Goal: Transaction & Acquisition: Purchase product/service

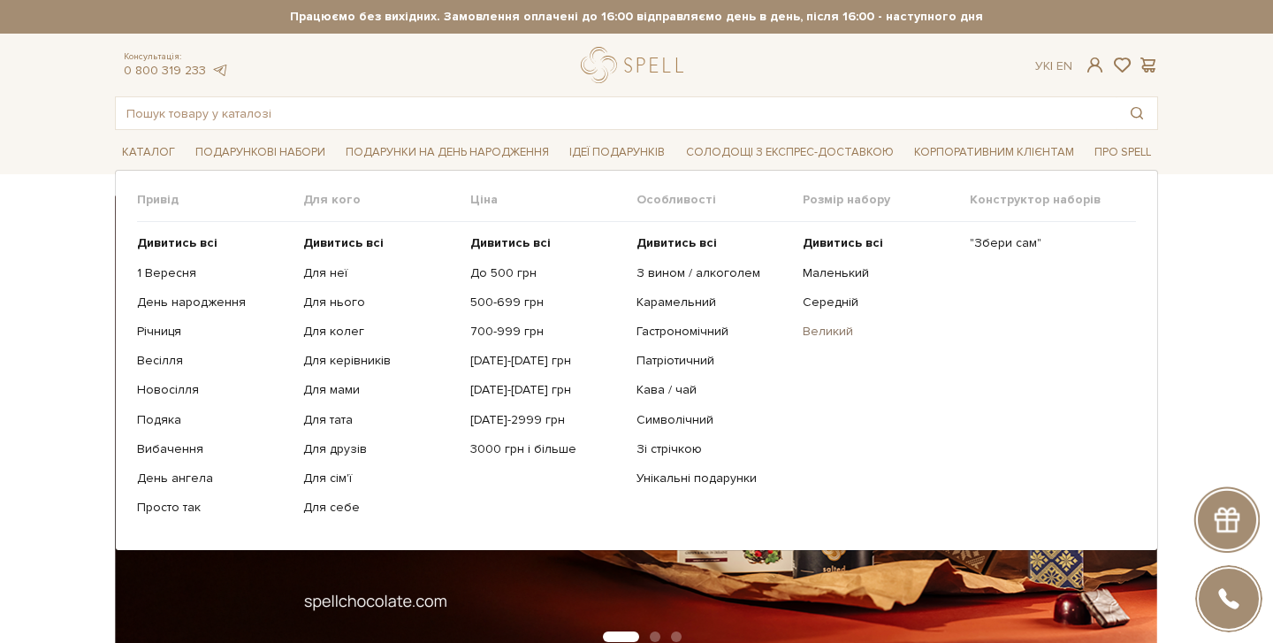
click at [827, 330] on link "Великий" at bounding box center [879, 332] width 153 height 16
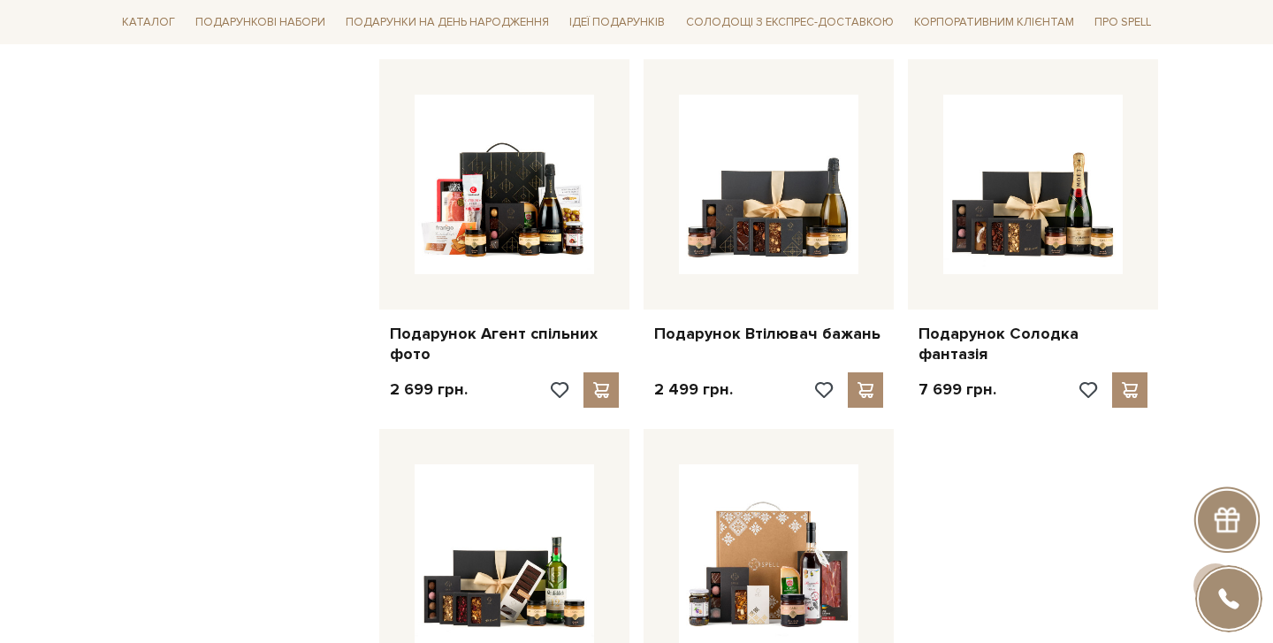
scroll to position [1769, 0]
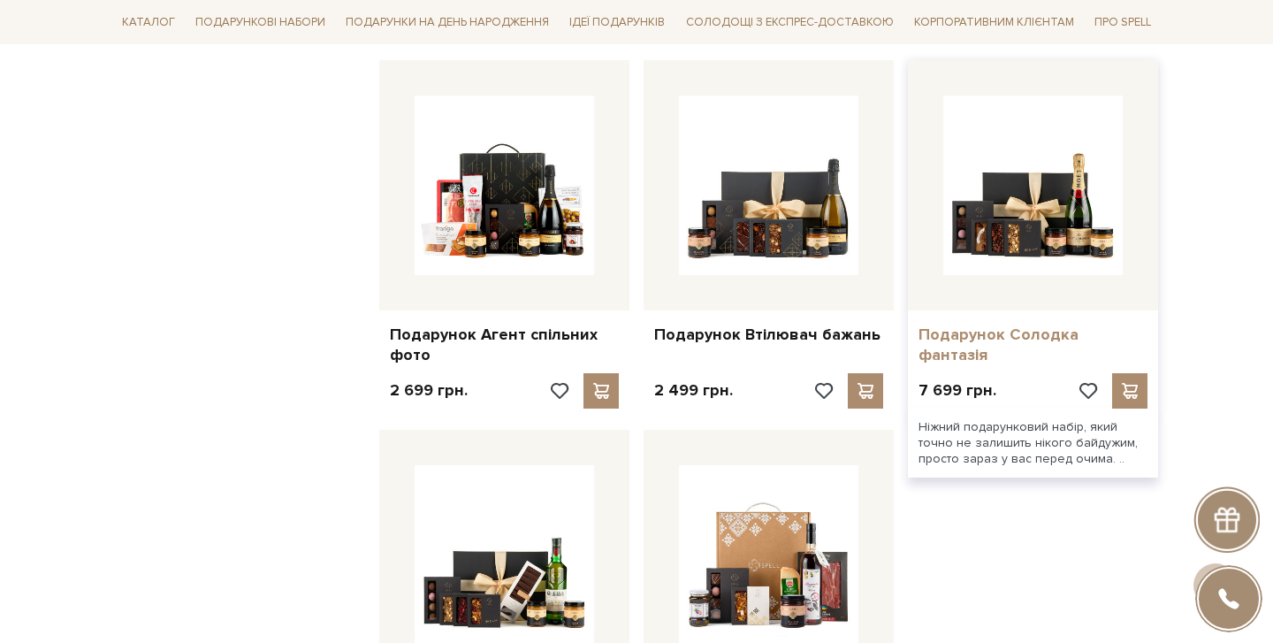
click at [996, 324] on link "Подарунок Солодка фантазія" at bounding box center [1032, 345] width 229 height 42
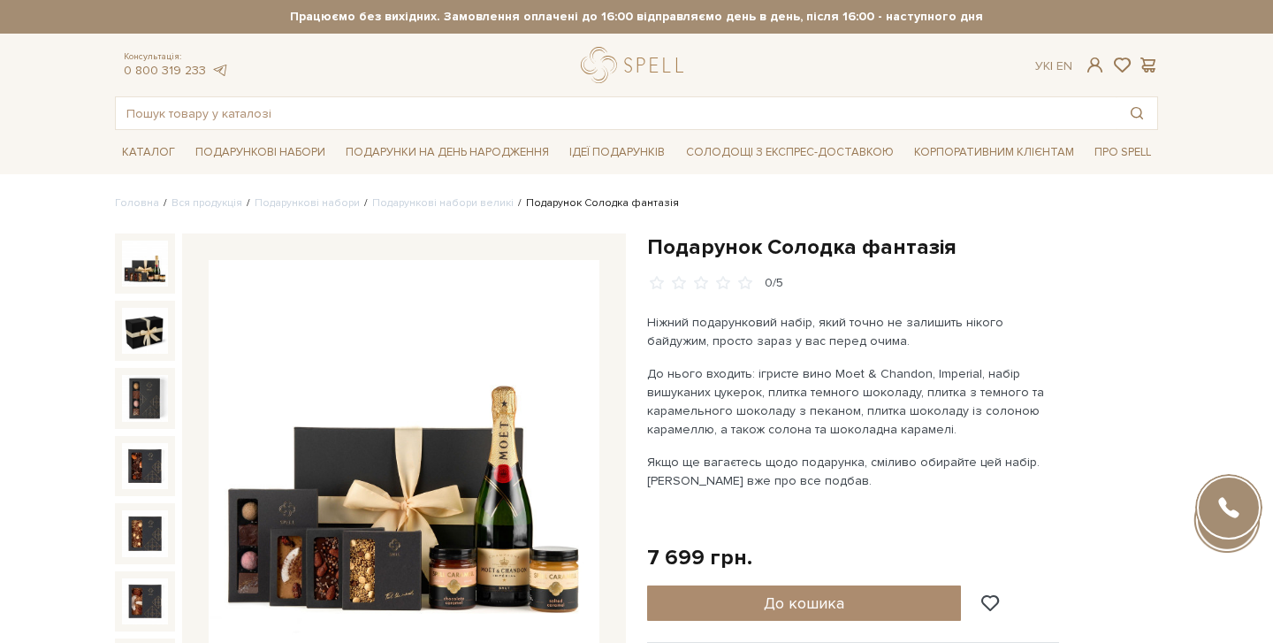
click at [423, 482] on img at bounding box center [404, 455] width 391 height 391
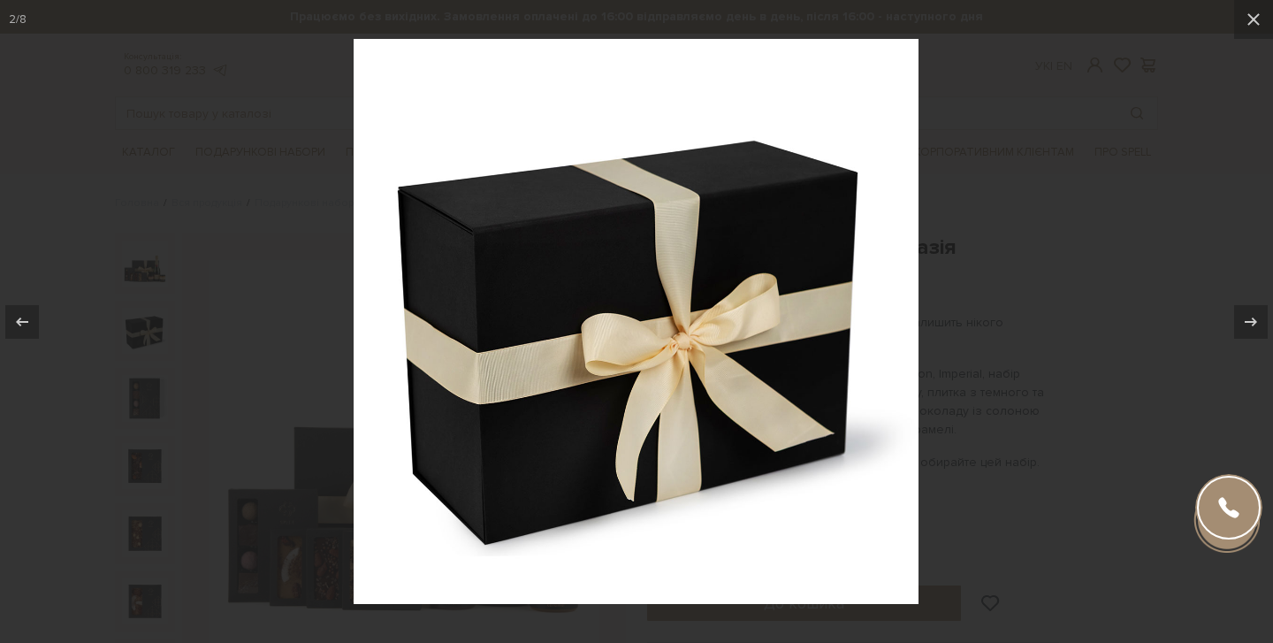
click at [183, 189] on div at bounding box center [636, 321] width 1273 height 643
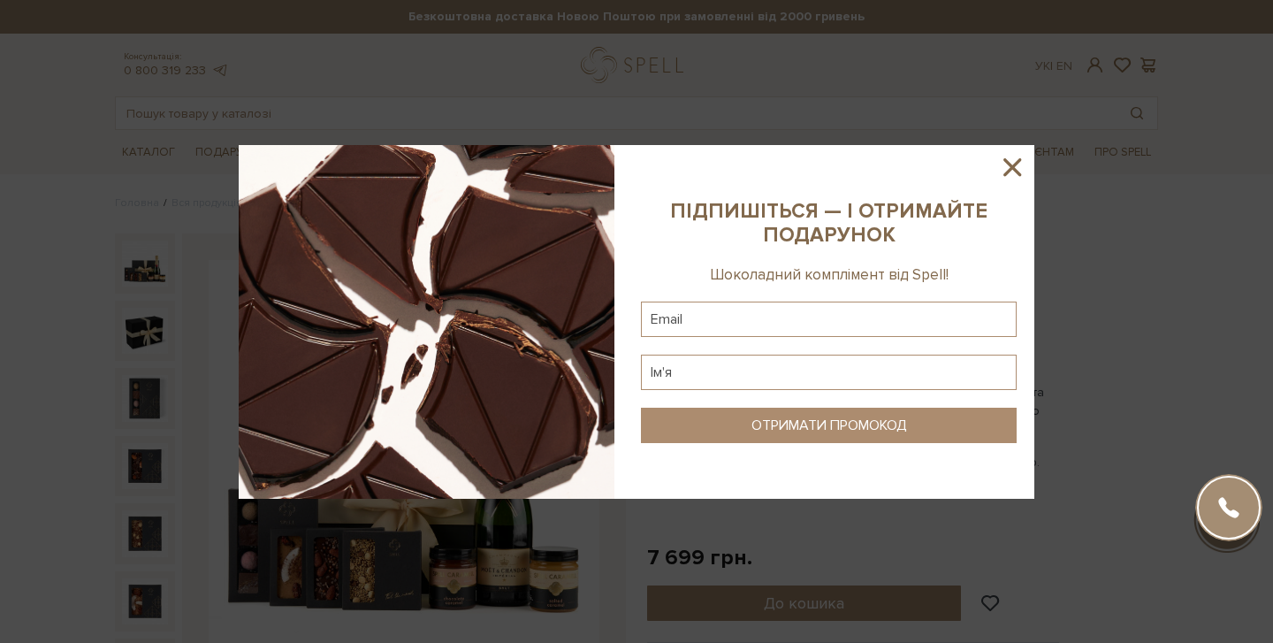
click at [1010, 166] on icon at bounding box center [1012, 167] width 18 height 18
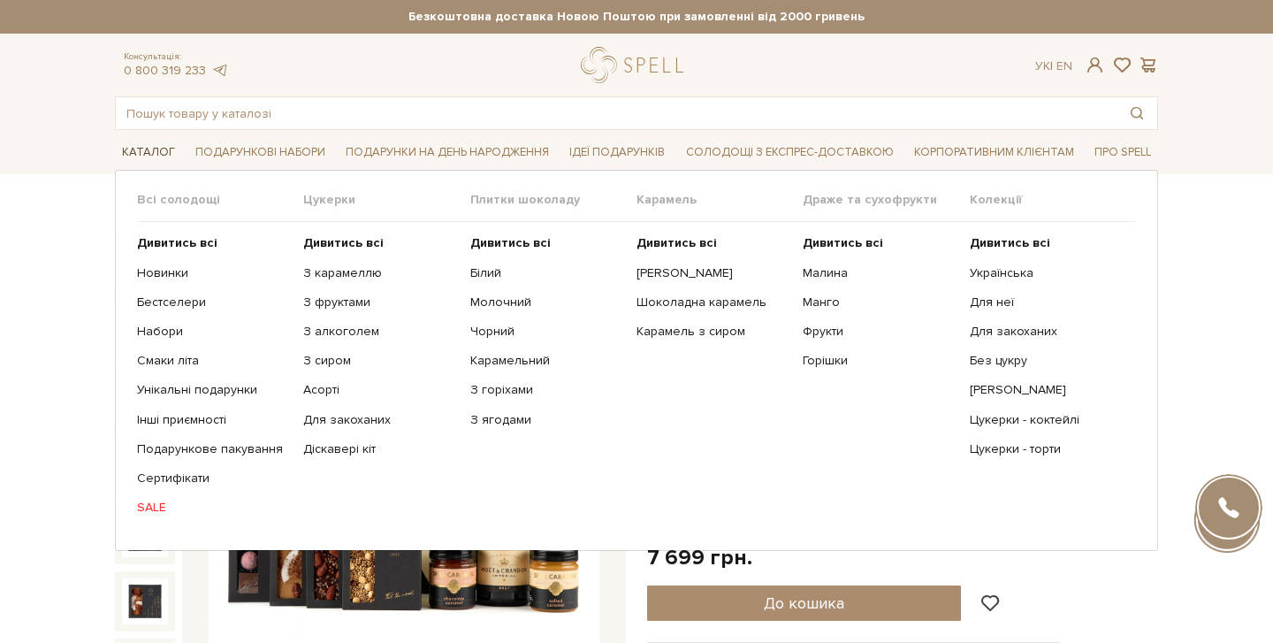
click at [155, 152] on span "Каталог" at bounding box center [148, 152] width 67 height 27
